Goal: Task Accomplishment & Management: Use online tool/utility

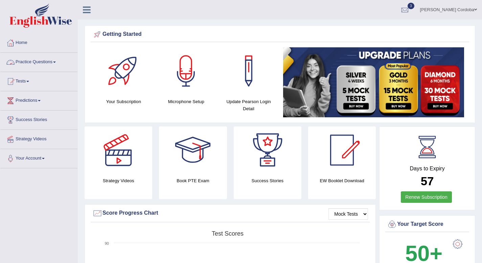
click at [48, 62] on link "Practice Questions" at bounding box center [38, 61] width 77 height 17
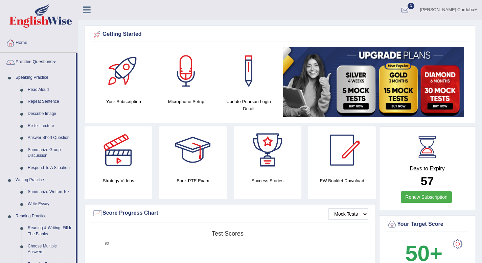
click at [48, 62] on link "Practice Questions" at bounding box center [37, 61] width 75 height 17
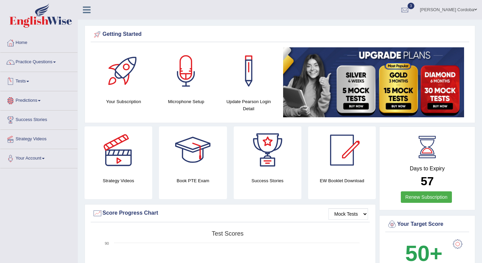
click at [27, 84] on link "Tests" at bounding box center [38, 80] width 77 height 17
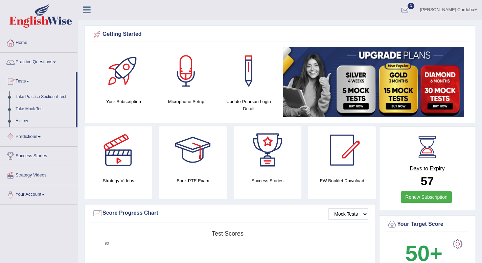
click at [54, 98] on link "Take Practice Sectional Test" at bounding box center [44, 97] width 63 height 12
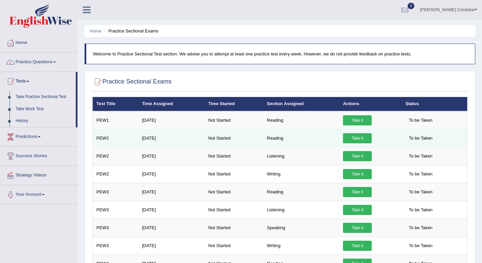
click at [356, 138] on link "Take it" at bounding box center [357, 138] width 29 height 10
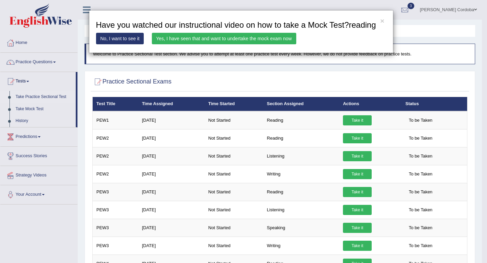
click at [125, 44] on link "No, I want to see it" at bounding box center [120, 38] width 48 height 11
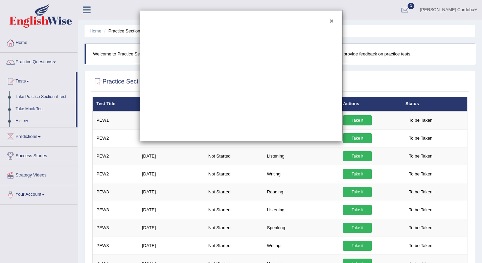
click at [329, 25] on div "×" at bounding box center [241, 75] width 203 height 131
click at [332, 23] on button "×" at bounding box center [331, 20] width 4 height 7
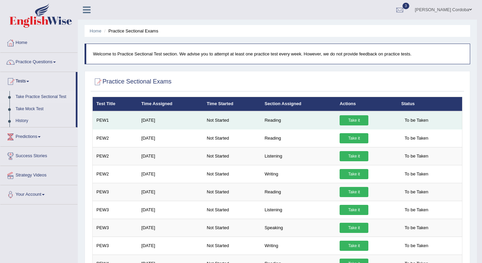
click at [352, 119] on link "Take it" at bounding box center [353, 120] width 29 height 10
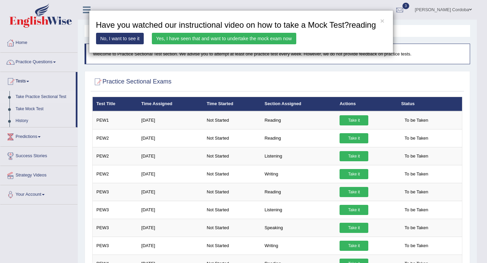
click at [226, 44] on link "Yes, I have seen that and want to undertake the mock exam now" at bounding box center [224, 38] width 144 height 11
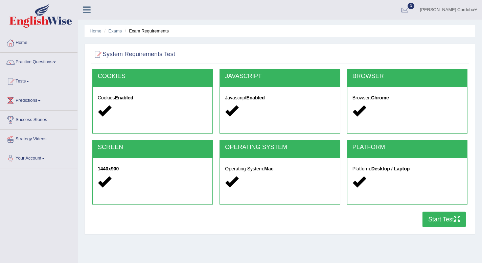
click at [432, 222] on button "Start Test" at bounding box center [443, 220] width 43 height 16
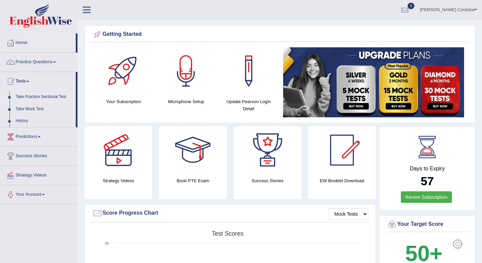
click at [47, 99] on link "Take Practice Sectional Test" at bounding box center [44, 97] width 63 height 12
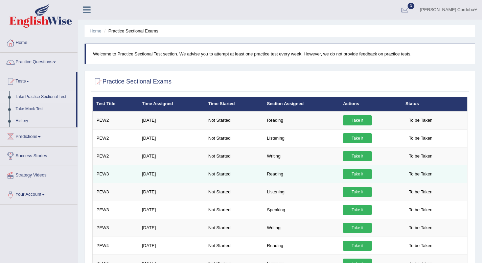
click at [355, 174] on link "Take it" at bounding box center [357, 174] width 29 height 10
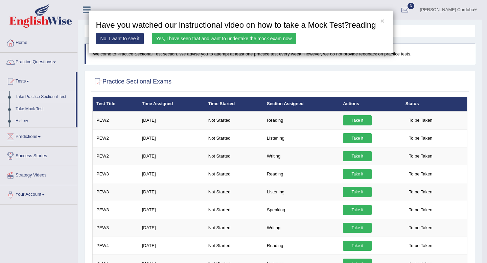
click at [268, 53] on div "× Have you watched our instructional video on how to take a Mock Test?reading N…" at bounding box center [241, 31] width 304 height 43
click at [272, 44] on link "Yes, I have seen that and want to undertake the mock exam now" at bounding box center [224, 38] width 144 height 11
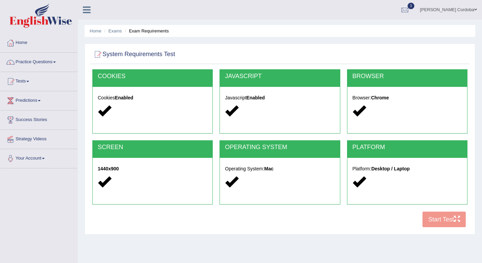
click at [445, 222] on button "Start Test" at bounding box center [443, 220] width 43 height 16
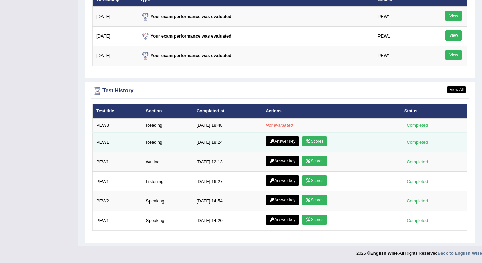
click at [316, 145] on link "Scores" at bounding box center [314, 141] width 25 height 10
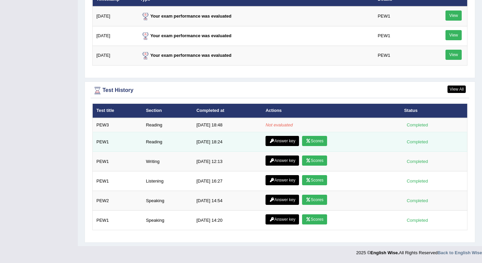
click at [282, 142] on link "Answer key" at bounding box center [281, 141] width 33 height 10
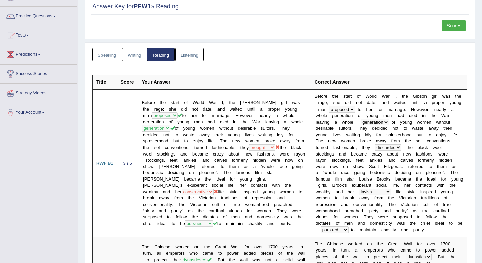
scroll to position [81, 0]
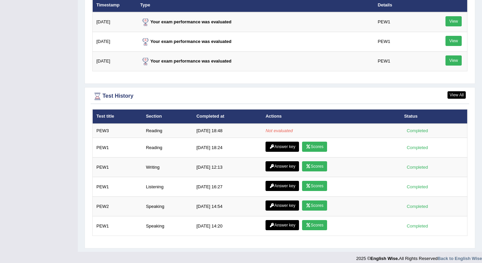
scroll to position [859, 0]
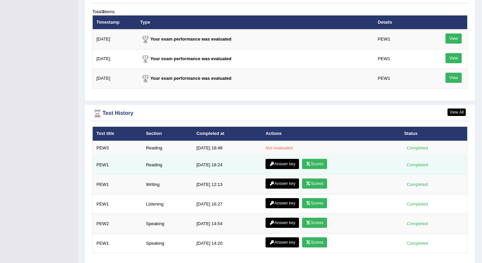
scroll to position [837, 0]
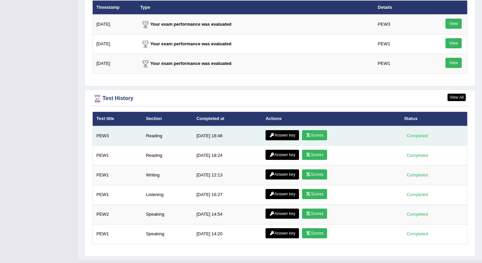
click at [285, 135] on link "Answer key" at bounding box center [281, 135] width 33 height 10
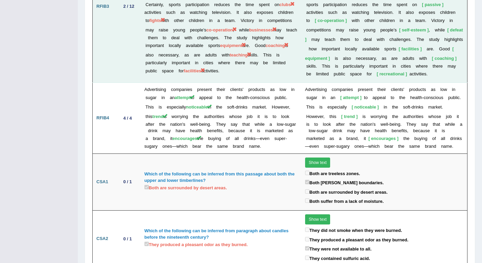
scroll to position [1127, 0]
